Goal: Transaction & Acquisition: Purchase product/service

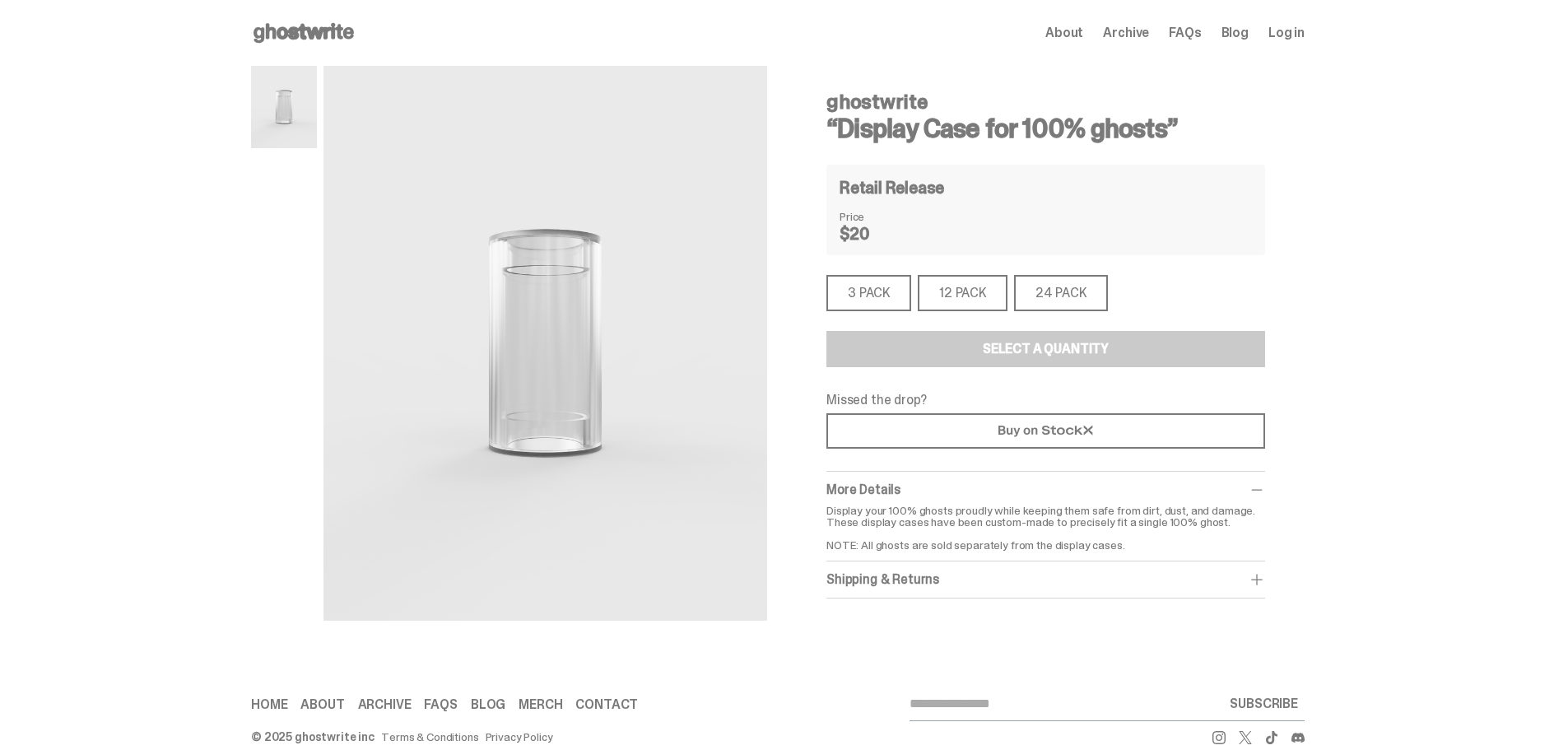
drag, startPoint x: 563, startPoint y: 325, endPoint x: 1437, endPoint y: 293, distance: 874.6
click at [1437, 293] on div "ghostwrite “Display Case for 100% ghosts” ghostwrite “Display Case for 100% gho…" at bounding box center [778, 360] width 1556 height 589
click at [853, 278] on div "3 PACK" at bounding box center [868, 293] width 85 height 36
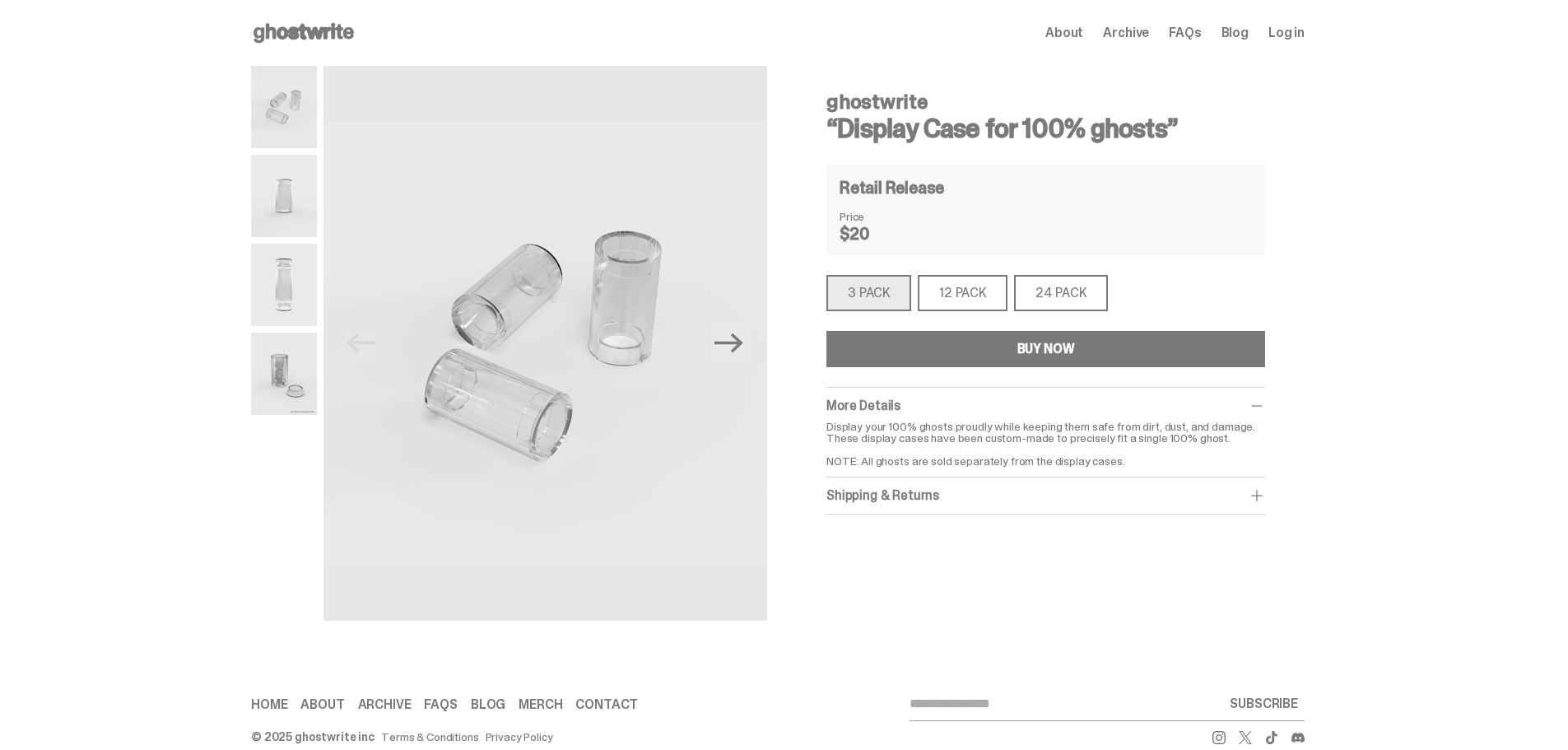
click at [966, 351] on button "BUY NOW" at bounding box center [1046, 349] width 439 height 36
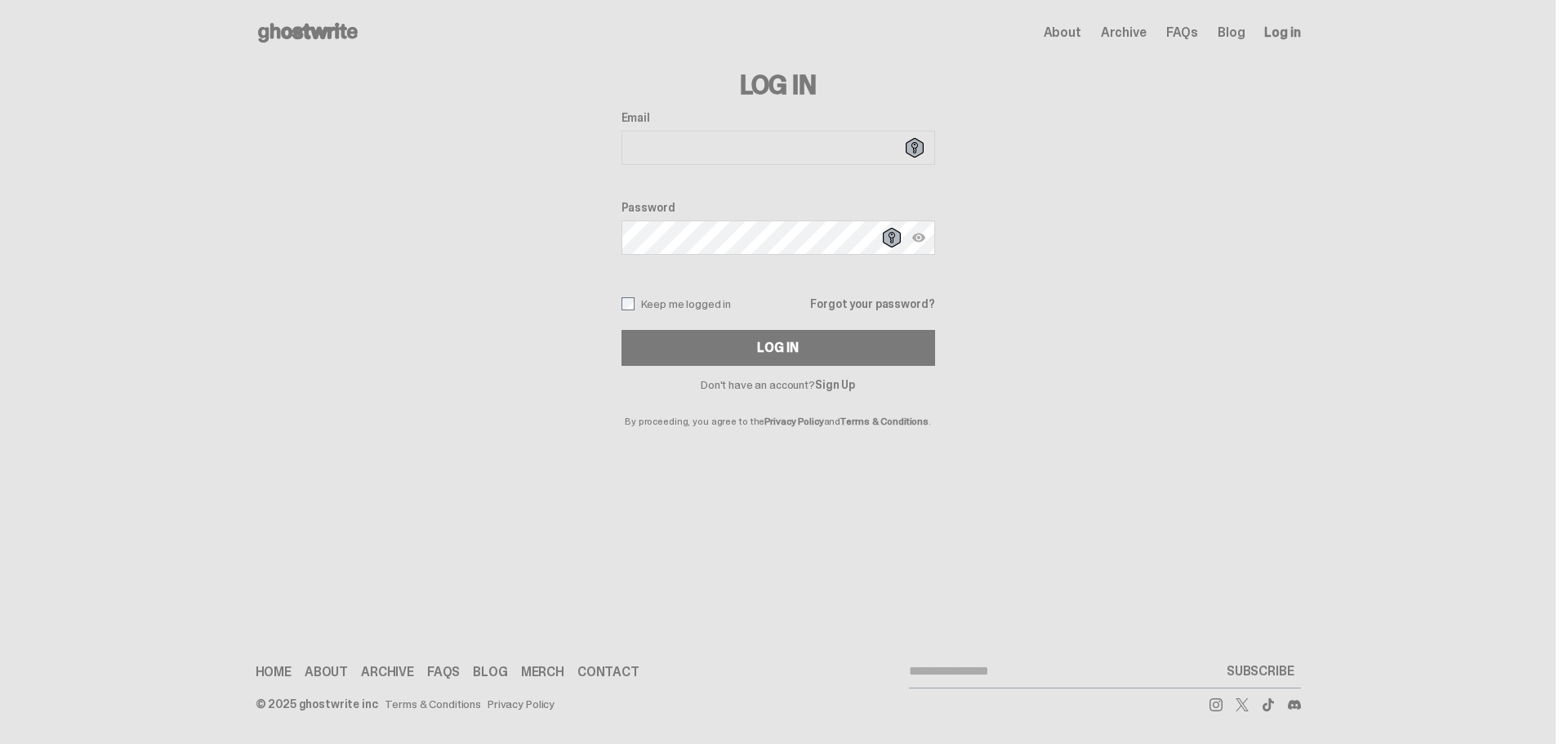
type input "**********"
click at [1107, 366] on div "**********" at bounding box center [777, 245] width 1045 height 361
click at [1063, 28] on span "About" at bounding box center [1062, 33] width 38 height 13
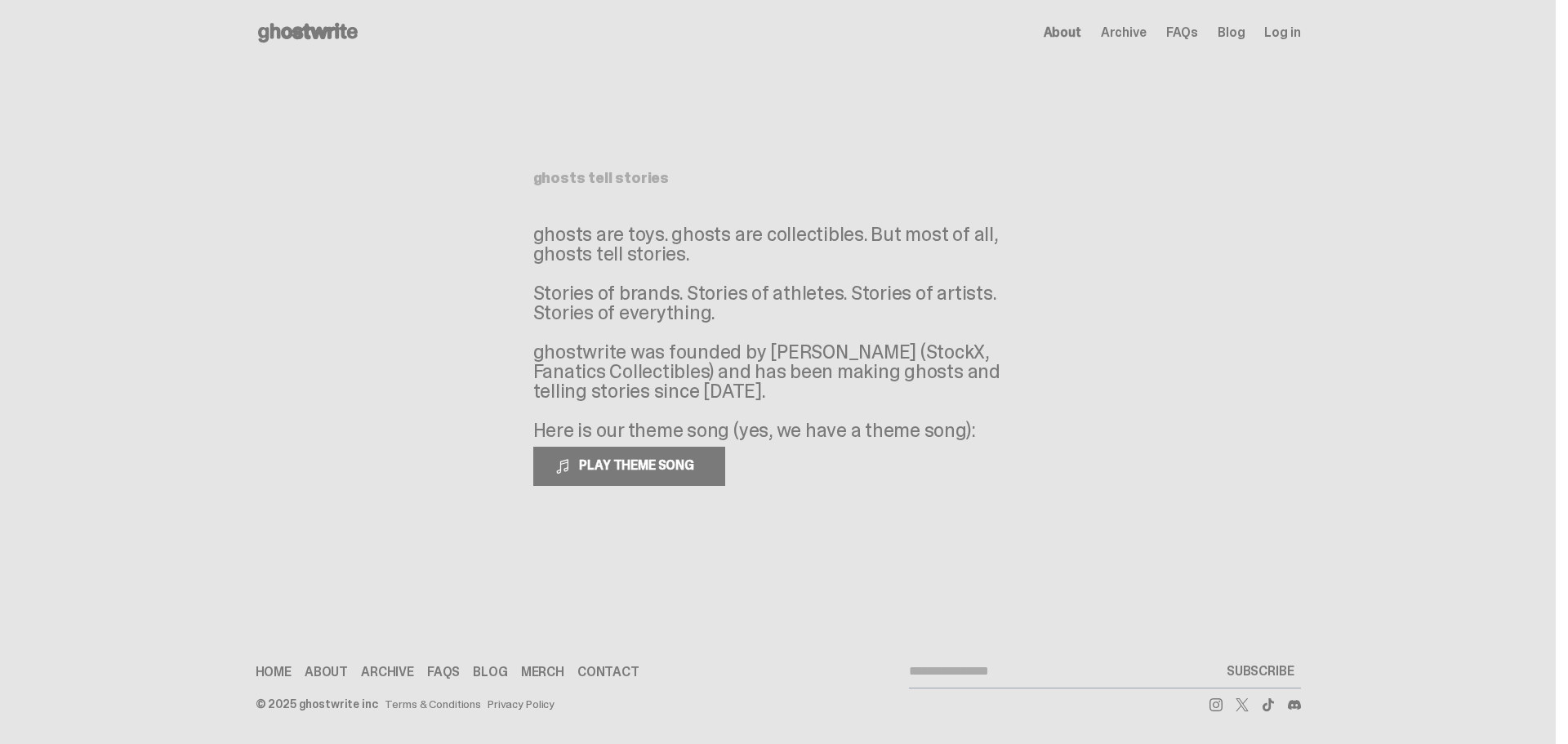
click at [1128, 37] on span "Archive" at bounding box center [1123, 33] width 46 height 13
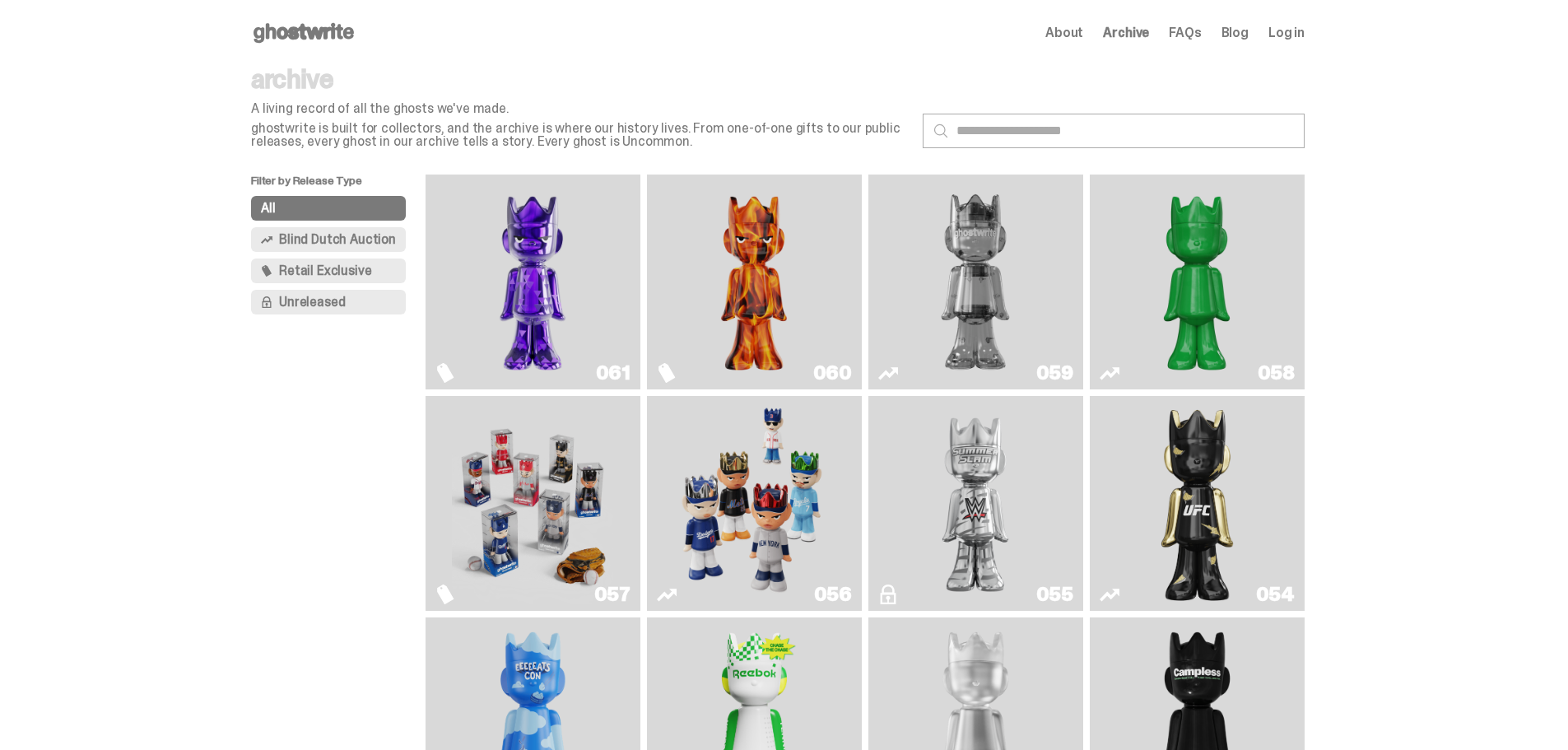
click at [520, 276] on img "Fantasy" at bounding box center [533, 282] width 161 height 202
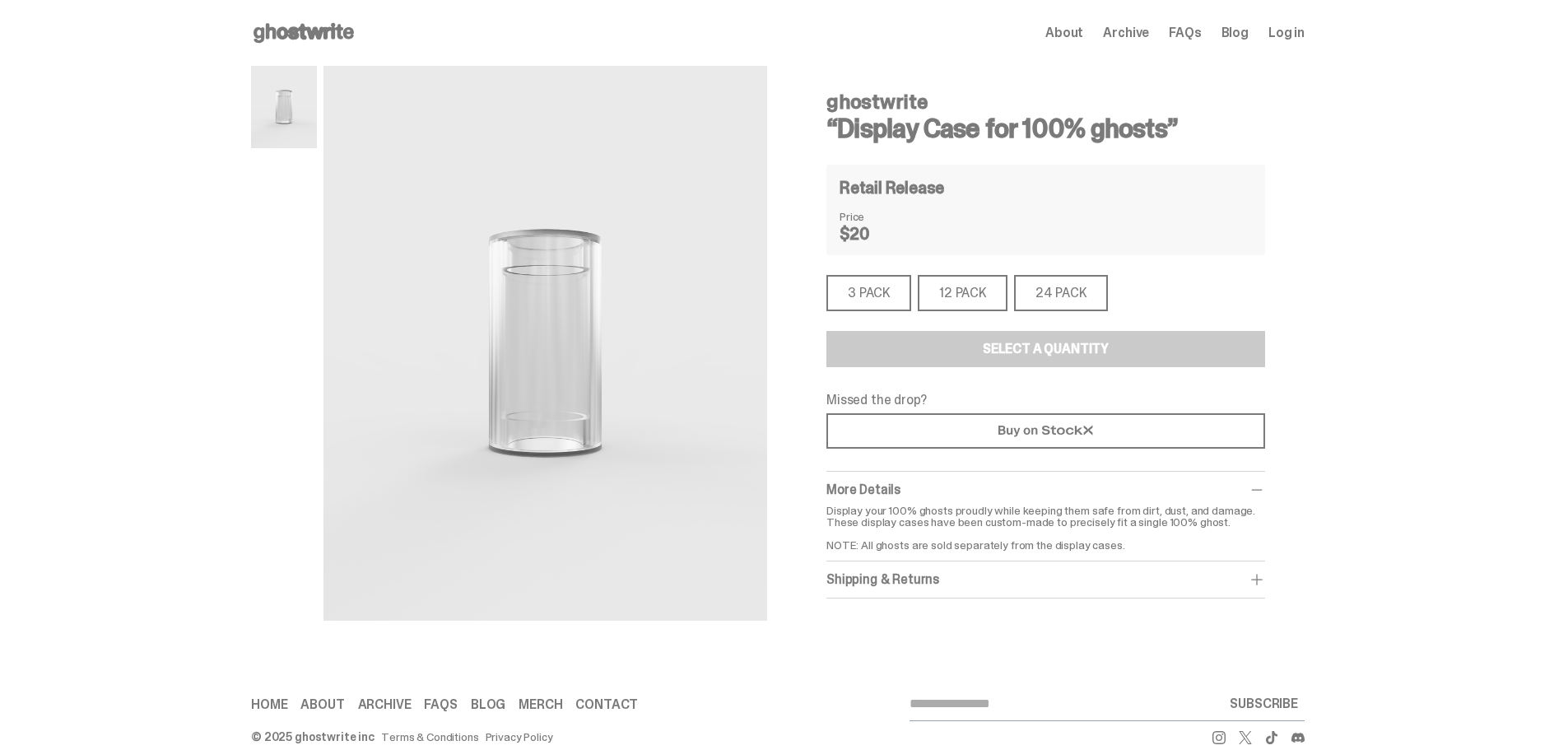
click at [1303, 203] on div "ghostwrite “Display Case for 100% ghosts” Retail Release Price $20 3 PACK 3 PAC…" at bounding box center [1046, 343] width 518 height 556
click at [1260, 581] on span at bounding box center [1257, 580] width 17 height 17
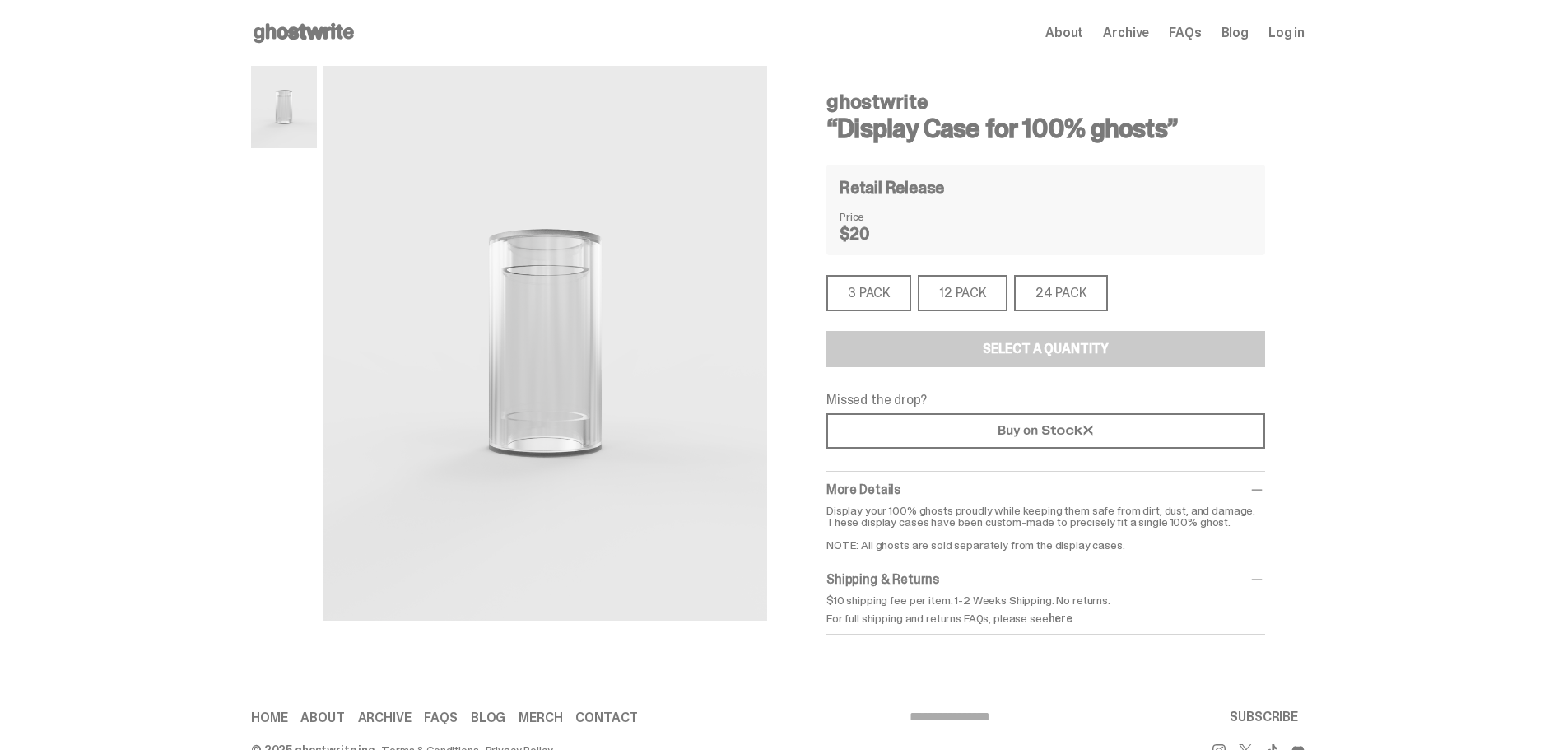
click at [1066, 28] on span "About" at bounding box center [1064, 33] width 38 height 13
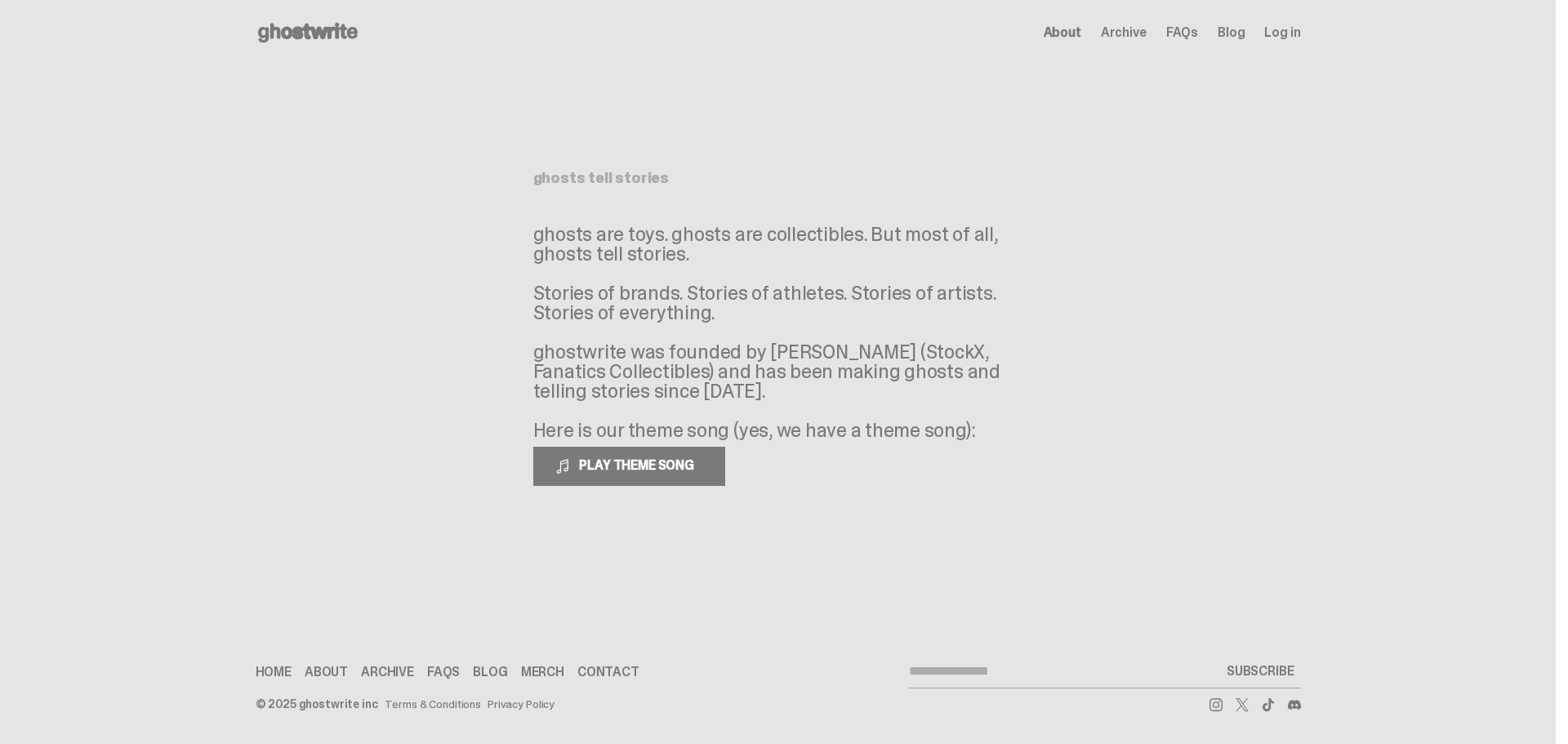
click at [324, 28] on use at bounding box center [307, 32] width 99 height 19
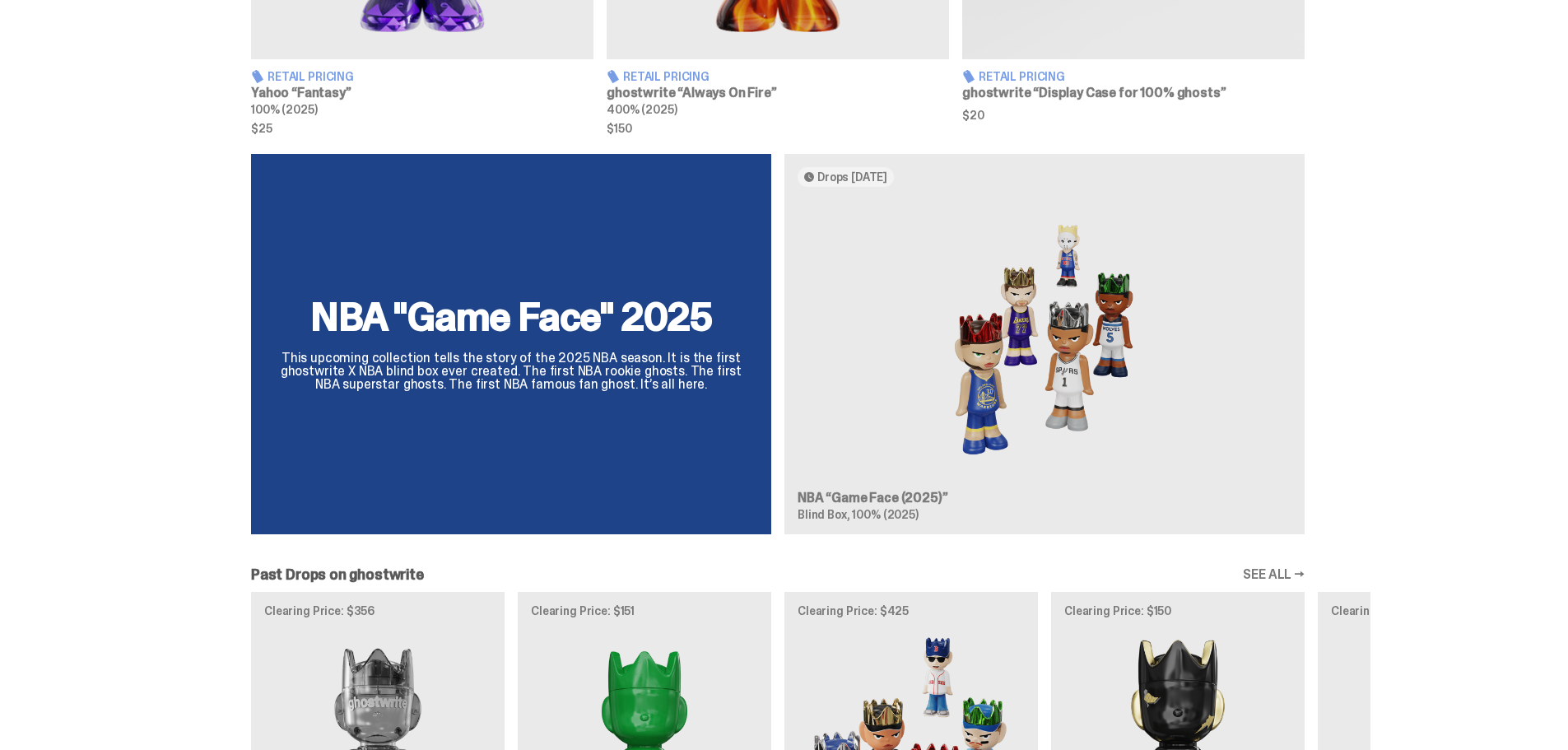
scroll to position [988, 0]
